Goal: Find specific page/section: Find specific page/section

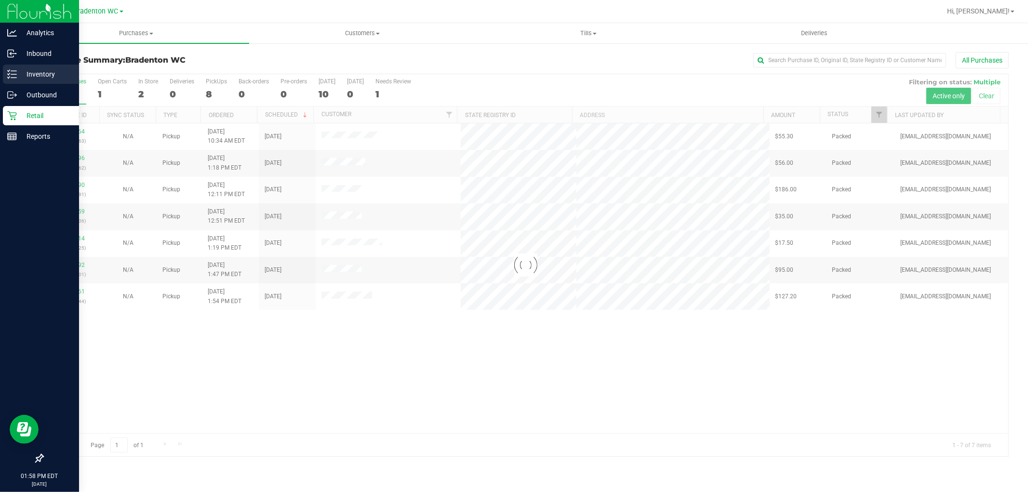
click at [13, 73] on icon at bounding box center [12, 74] width 10 height 10
click at [26, 80] on div "Inventory" at bounding box center [41, 74] width 76 height 19
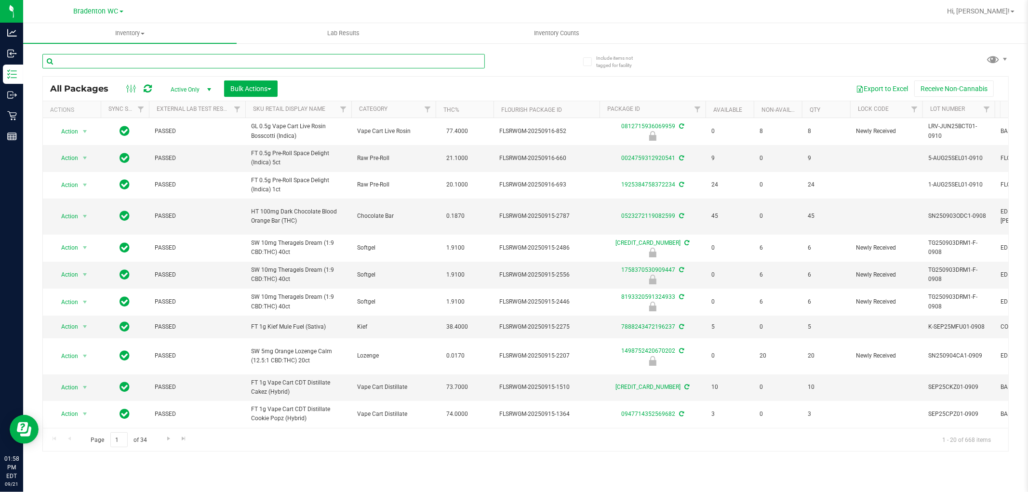
click at [192, 65] on input "text" at bounding box center [263, 61] width 442 height 14
click at [146, 58] on input "text" at bounding box center [263, 61] width 442 height 14
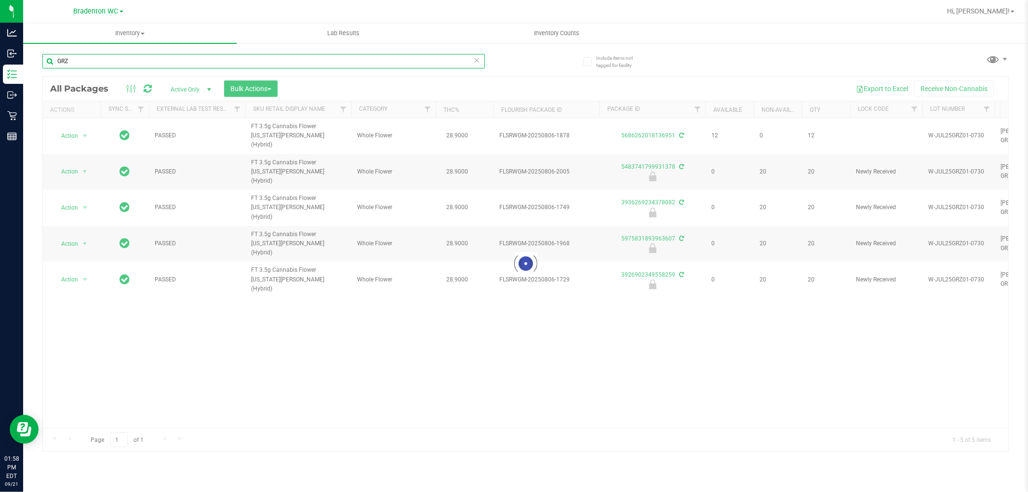
type input "GRZ"
click at [287, 344] on div at bounding box center [525, 264] width 965 height 374
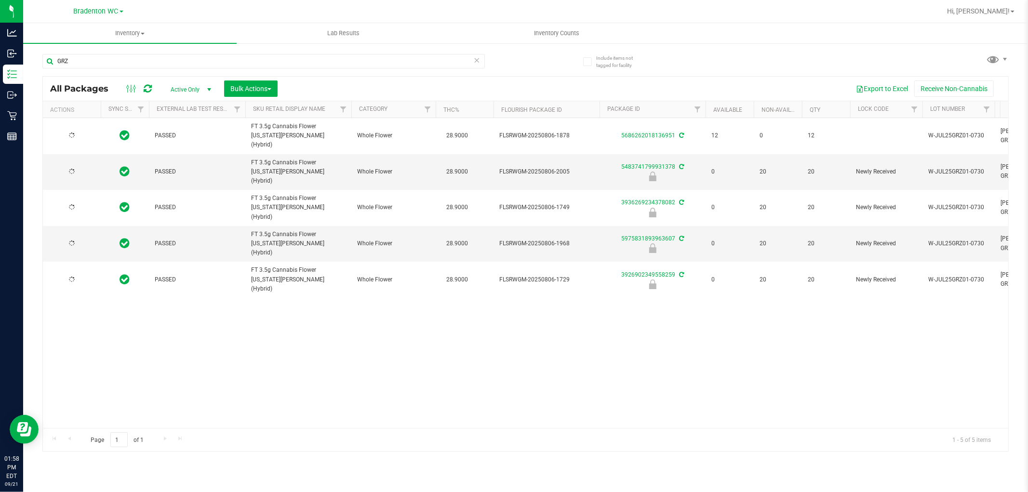
click at [282, 345] on div "PASSED FT 3.5g Cannabis Flower [US_STATE][PERSON_NAME] (Hybrid) Whole Flower 28…" at bounding box center [525, 273] width 965 height 310
click at [285, 352] on div "Action Action Adjust qty Create package Edit attributes Global inventory Locate…" at bounding box center [525, 273] width 965 height 310
click at [406, 364] on div "Action Action Adjust qty Create package Edit attributes Global inventory Locate…" at bounding box center [525, 273] width 965 height 310
